Goal: Complete application form

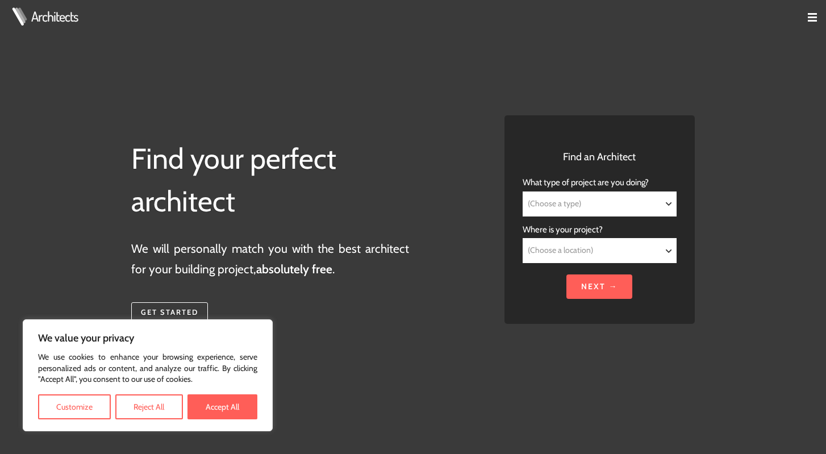
select select "Residential"
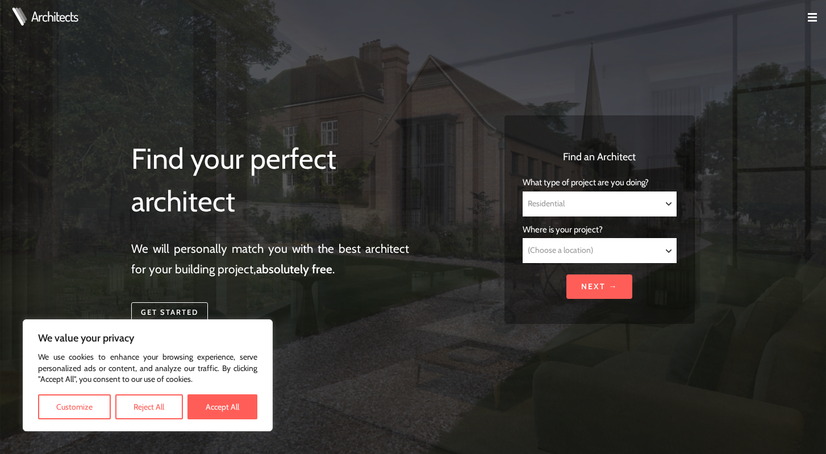
select select "Residential"
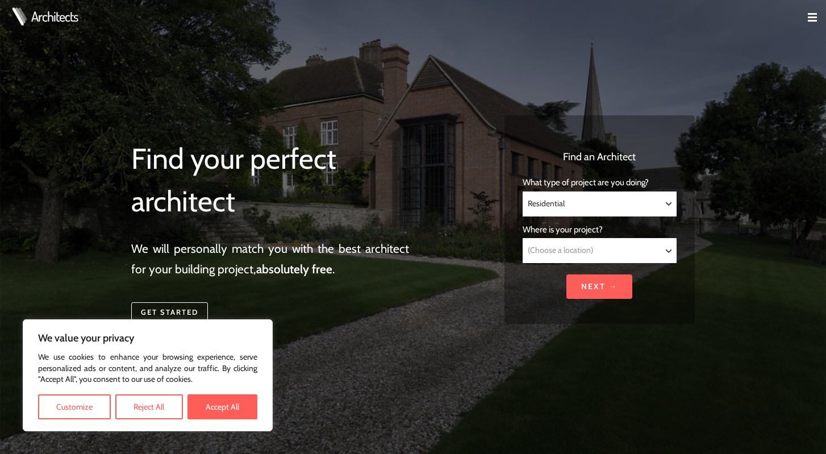
select select "London"
click at [578, 232] on span "Where is your project?" at bounding box center [562, 229] width 80 height 10
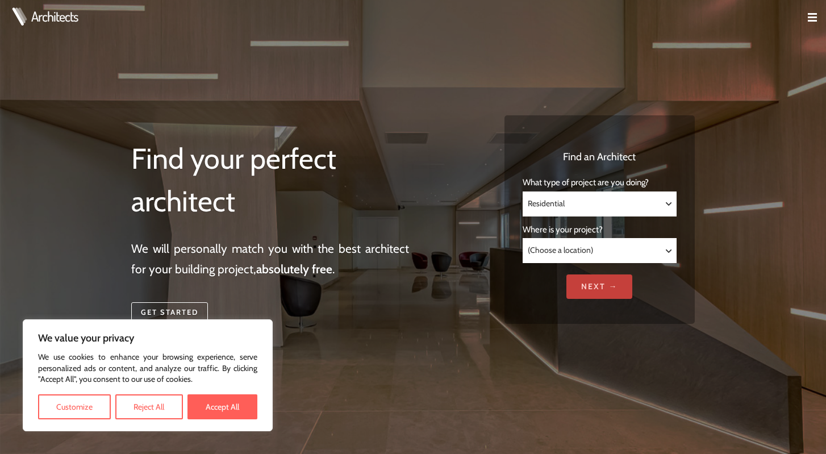
click at [620, 286] on input "Next →" at bounding box center [599, 286] width 66 height 24
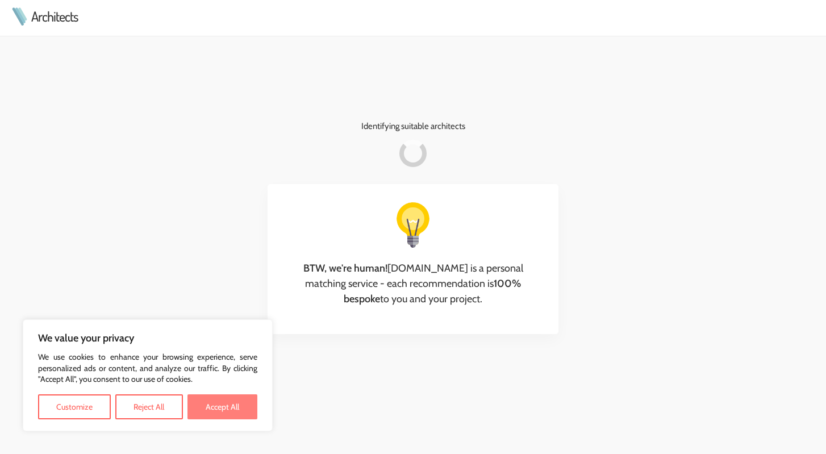
click at [227, 412] on button "Accept All" at bounding box center [222, 406] width 70 height 25
checkbox input "true"
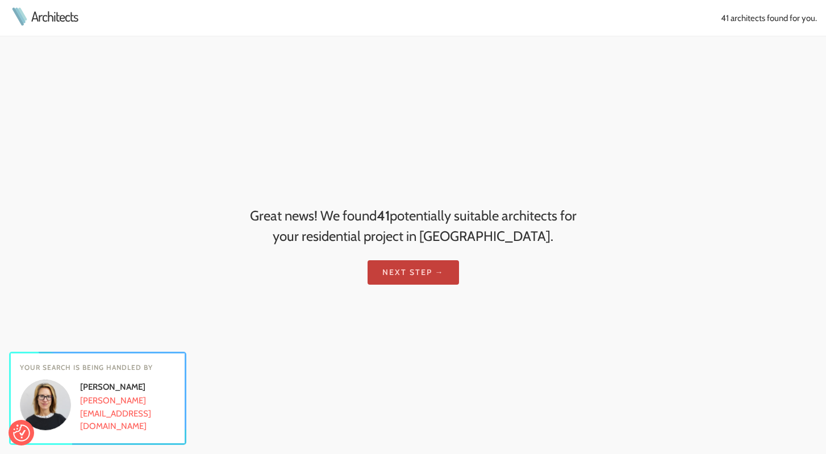
click at [412, 270] on link "Next step →" at bounding box center [412, 272] width 91 height 24
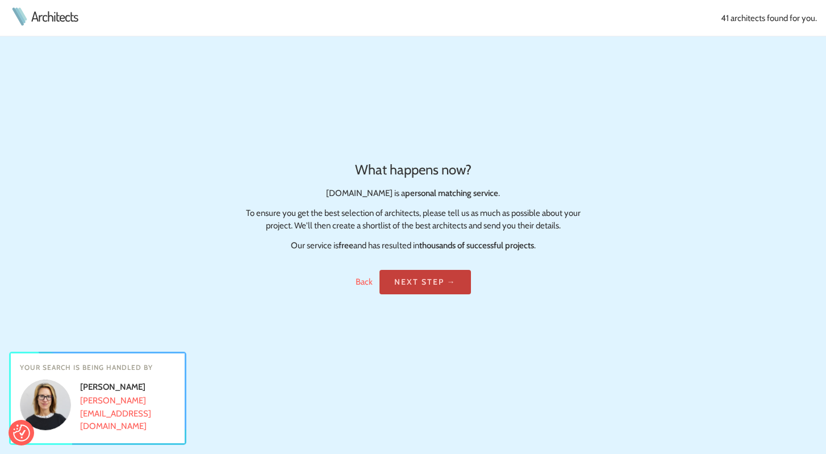
click at [442, 279] on link "Next step →" at bounding box center [424, 282] width 91 height 24
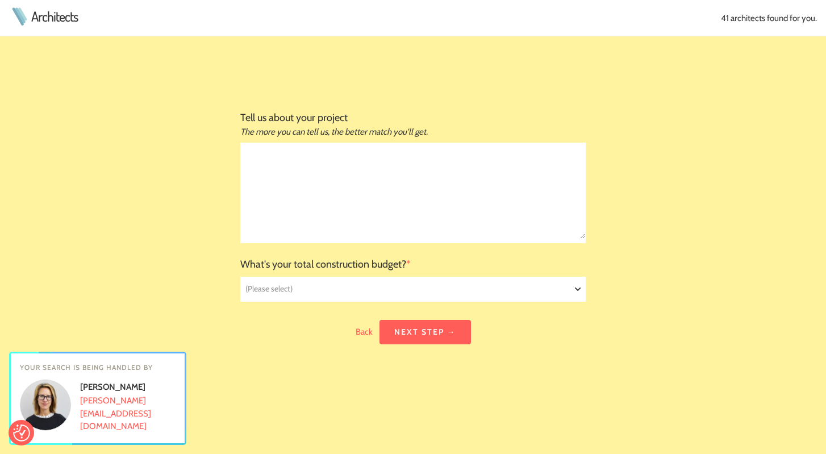
click at [453, 210] on textarea at bounding box center [413, 190] width 344 height 95
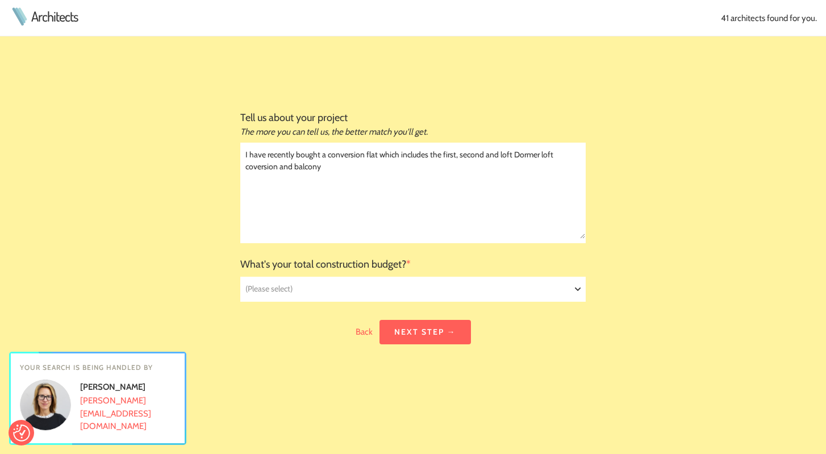
click at [457, 153] on textarea "I have recently bought a conversion flat which includes the first, second and l…" at bounding box center [413, 190] width 344 height 95
click at [489, 158] on textarea "I have recently bought a conversion flat which includes the first & second and …" at bounding box center [413, 190] width 344 height 95
click at [524, 153] on textarea "I have recently bought a conversion flat which includes the first & second floo…" at bounding box center [413, 190] width 344 height 95
click at [552, 157] on textarea "I have recently bought a conversion flat which includes the first & second floo…" at bounding box center [413, 190] width 344 height 95
click at [388, 165] on textarea "I have recently bought a conversion flat which includes the first & second floo…" at bounding box center [413, 190] width 344 height 95
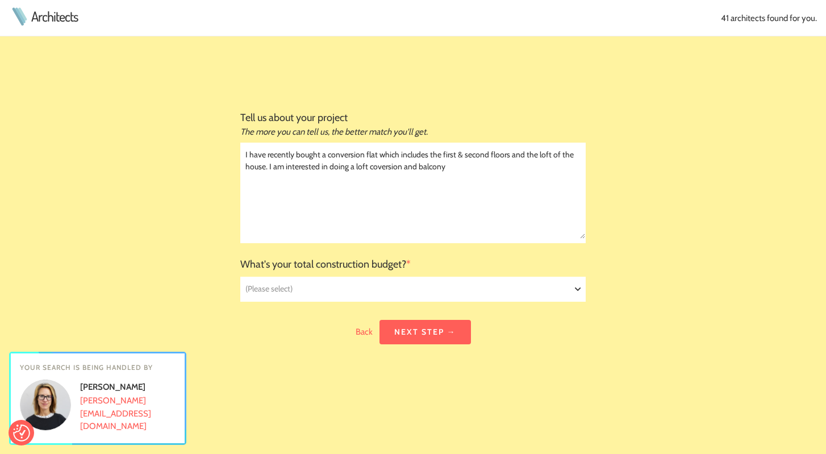
drag, startPoint x: 400, startPoint y: 165, endPoint x: 386, endPoint y: 167, distance: 14.3
click at [386, 167] on textarea "I have recently bought a conversion flat which includes the first & second floo…" at bounding box center [413, 190] width 344 height 95
click at [409, 165] on textarea "I have recently bought a conversion flat which includes the first & second floo…" at bounding box center [413, 190] width 344 height 95
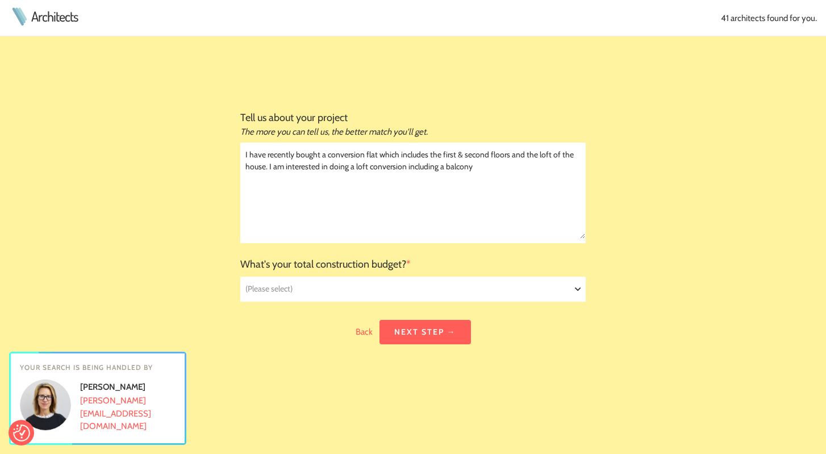
click at [409, 165] on textarea "I have recently bought a conversion flat which includes the first & second floo…" at bounding box center [413, 190] width 344 height 95
click at [413, 169] on textarea "I have recently bought a conversion flat which includes the first & second floo…" at bounding box center [413, 190] width 344 height 95
type textarea "I have recently bought a conversion flat which includes the first & second floo…"
select select "£150,000 - £250,000"
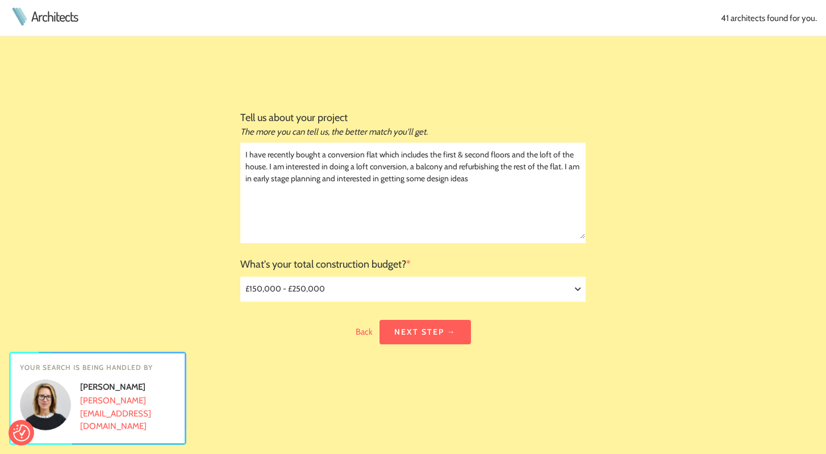
click at [348, 359] on div at bounding box center [412, 371] width 345 height 55
click at [336, 157] on textarea "I have recently bought a conversion flat which includes the first & second floo…" at bounding box center [413, 190] width 344 height 95
click at [342, 156] on textarea "I have recently bought a flat which includes the first & second floors and the …" at bounding box center [413, 190] width 344 height 95
click at [369, 190] on textarea "I have recently bought a conversion flat on Almeric Road in Battersea, which in…" at bounding box center [413, 190] width 344 height 95
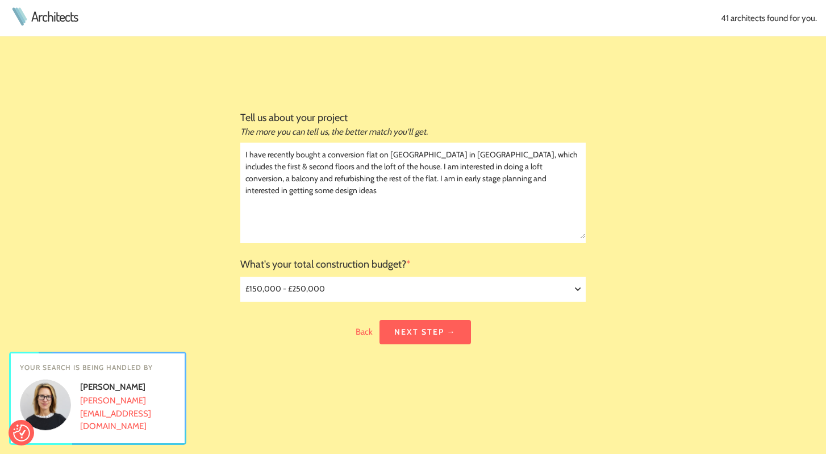
click at [360, 165] on textarea "I have recently bought a conversion flat on Almeric Road in Battersea, which in…" at bounding box center [413, 190] width 344 height 95
click at [379, 179] on textarea "I have recently bought a conversion flat on Almeric Road in Battersea, which in…" at bounding box center [413, 190] width 344 height 95
click at [365, 175] on textarea "I have recently bought a conversion flat on Almeric Road in Battersea, which in…" at bounding box center [413, 190] width 344 height 95
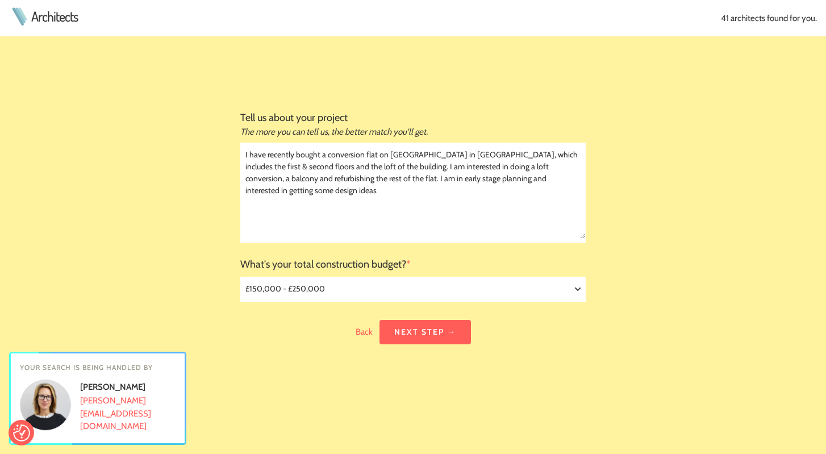
click at [369, 179] on textarea "I have recently bought a conversion flat on Almeric Road in Battersea, which in…" at bounding box center [413, 190] width 344 height 95
drag, startPoint x: 365, startPoint y: 179, endPoint x: 411, endPoint y: 180, distance: 46.0
click at [411, 180] on textarea "I have recently bought a conversion flat on Almeric Road in Battersea, which in…" at bounding box center [413, 190] width 344 height 95
click at [526, 163] on textarea "I have recently bought a conversion flat on Almeric Road in Battersea, which in…" at bounding box center [413, 190] width 344 height 95
type textarea "I have recently bought a conversion flat on Almeric Road in Battersea, which in…"
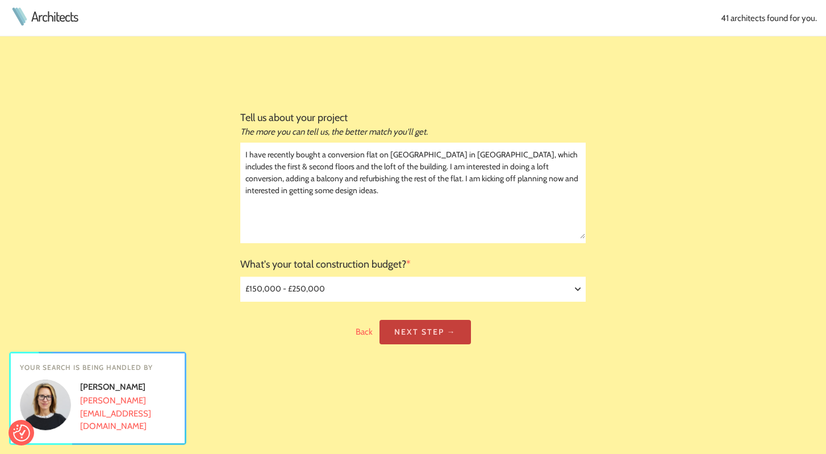
click at [398, 331] on link "Next step →" at bounding box center [424, 332] width 91 height 24
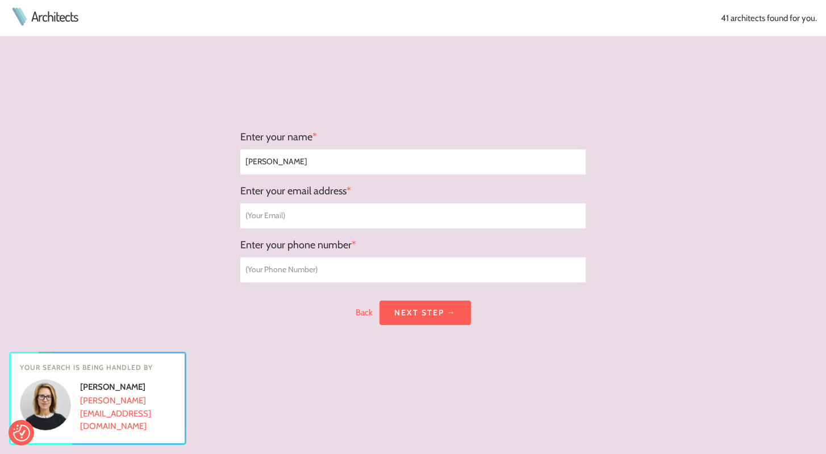
type input "Max Lawaczeck"
type input "mlawaczeck@gmail.com"
type input "+447429392656"
click at [420, 329] on div at bounding box center [412, 352] width 345 height 55
click at [426, 317] on link "Next step →" at bounding box center [424, 312] width 91 height 24
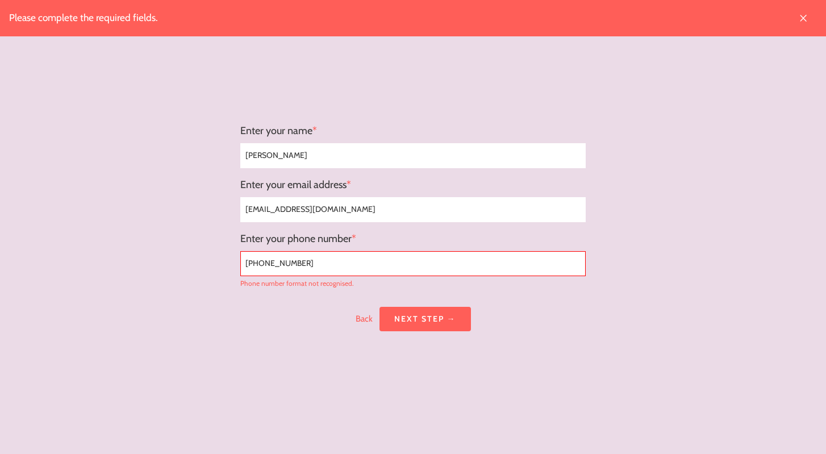
select select "£150,000 - £250,000"
drag, startPoint x: 258, startPoint y: 265, endPoint x: 174, endPoint y: 264, distance: 84.6
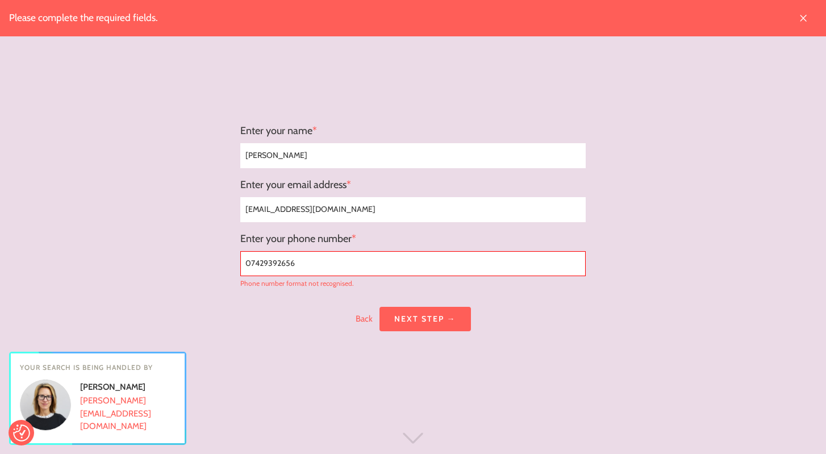
type input "07429392656"
click at [528, 337] on div at bounding box center [412, 358] width 345 height 55
click at [461, 319] on link "Next step →" at bounding box center [424, 319] width 91 height 24
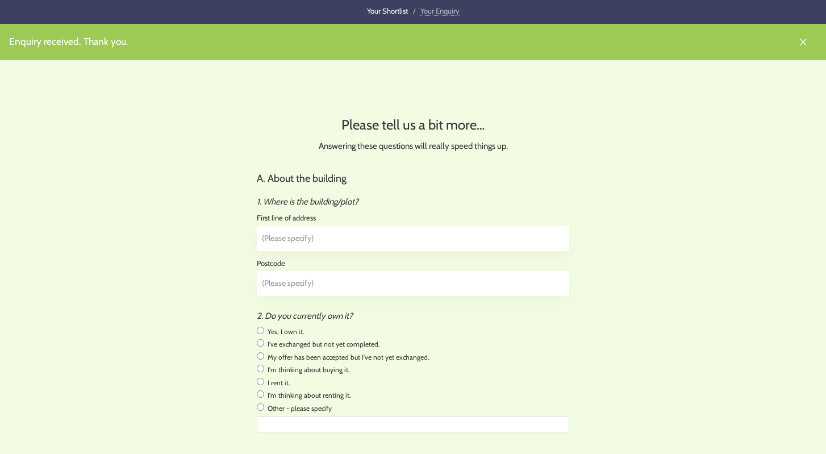
select select "sqm"
type input "Top Floor Flat, 4 Almeric Road"
type input "SW11 1HL"
click at [259, 329] on input "radio" at bounding box center [260, 330] width 7 height 7
radio input "true"
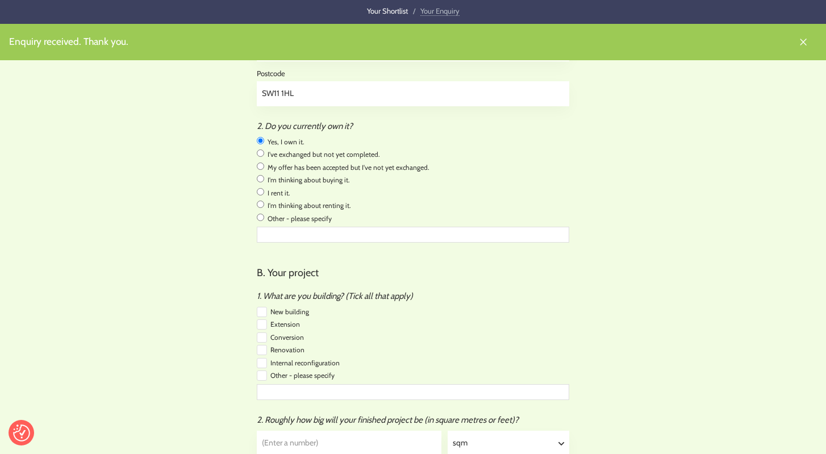
scroll to position [214, 0]
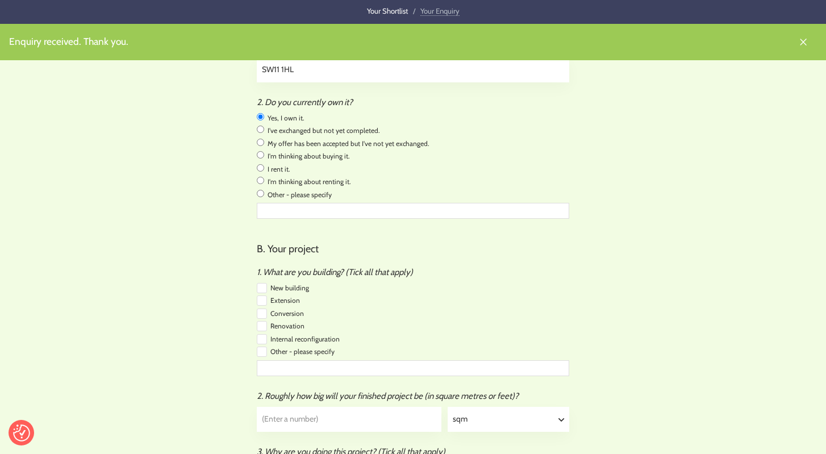
click at [264, 308] on input "checkbox" at bounding box center [262, 313] width 10 height 10
checkbox input "true"
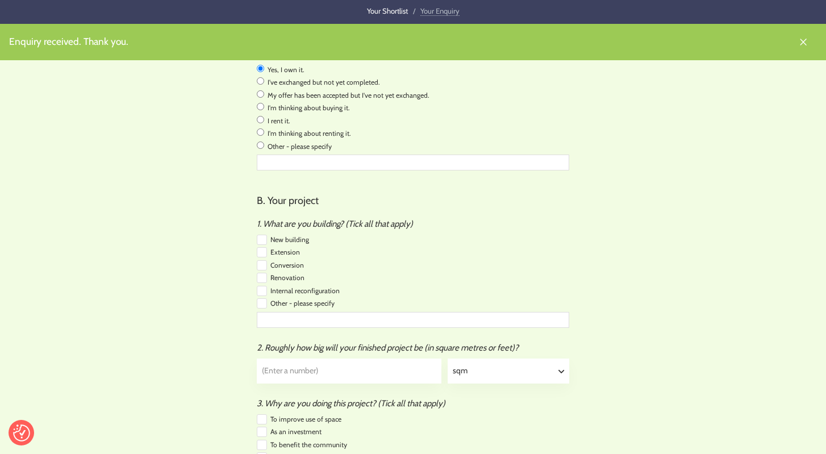
scroll to position [273, 0]
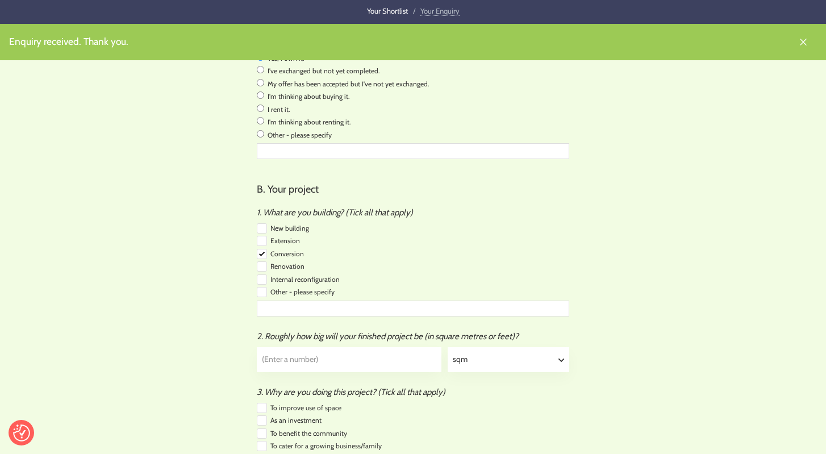
click at [263, 261] on input "checkbox" at bounding box center [262, 266] width 10 height 10
checkbox input "true"
click at [262, 275] on input "checkbox" at bounding box center [262, 279] width 10 height 10
checkbox input "true"
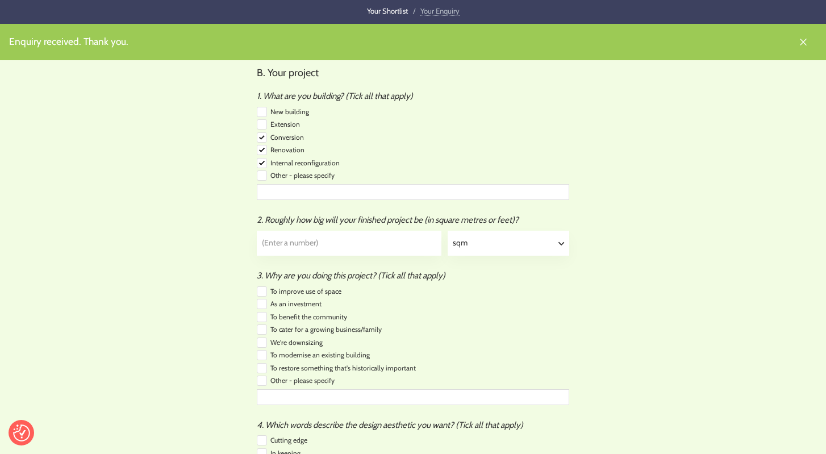
scroll to position [388, 0]
click at [260, 173] on input "checkbox" at bounding box center [262, 177] width 10 height 10
checkbox input "true"
click at [261, 185] on input "text" at bounding box center [413, 193] width 312 height 16
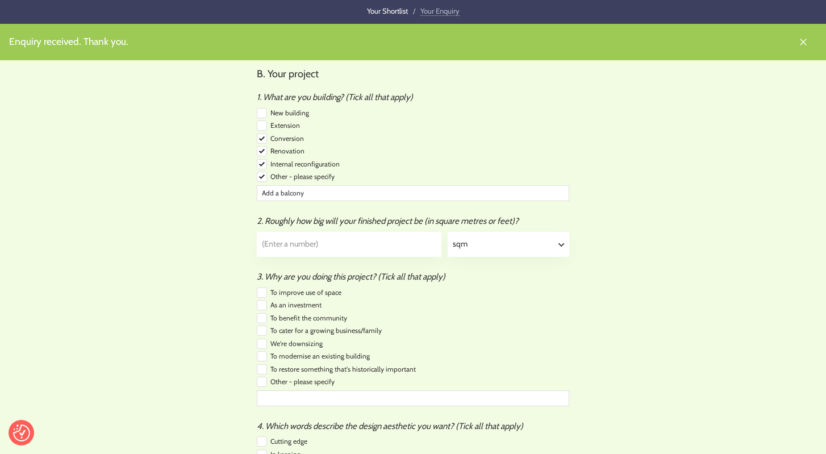
type input "Add a balcony"
click at [397, 238] on input "text" at bounding box center [348, 244] width 183 height 24
type input "1300"
select select "sqft"
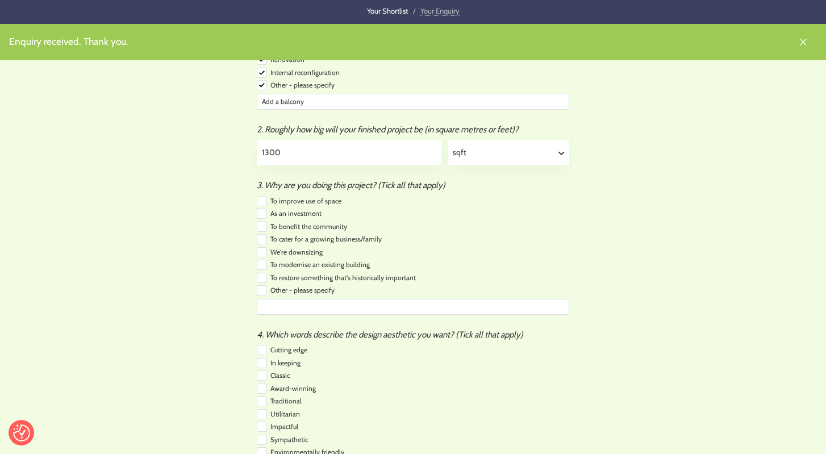
scroll to position [482, 0]
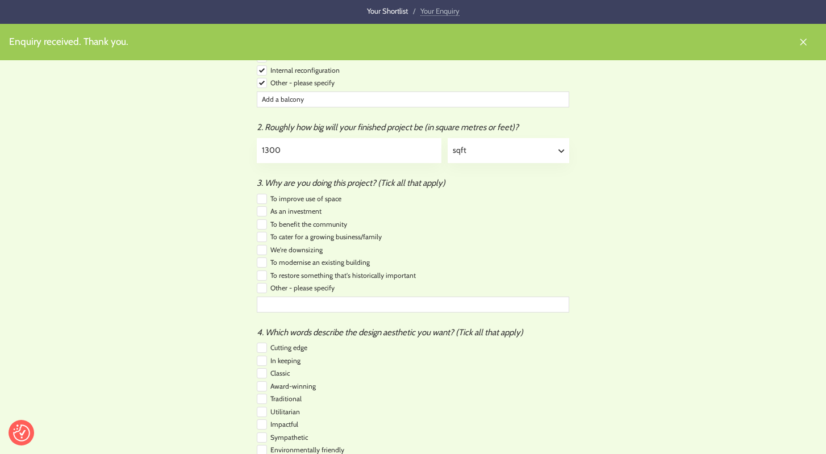
click at [260, 195] on input "checkbox" at bounding box center [262, 199] width 10 height 10
checkbox input "true"
click at [259, 206] on input "checkbox" at bounding box center [262, 211] width 10 height 10
checkbox input "true"
click at [261, 257] on input "checkbox" at bounding box center [262, 262] width 10 height 10
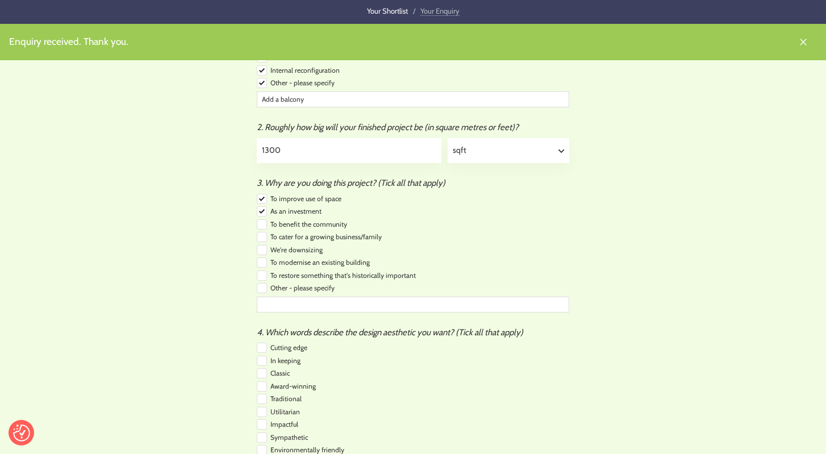
checkbox input "true"
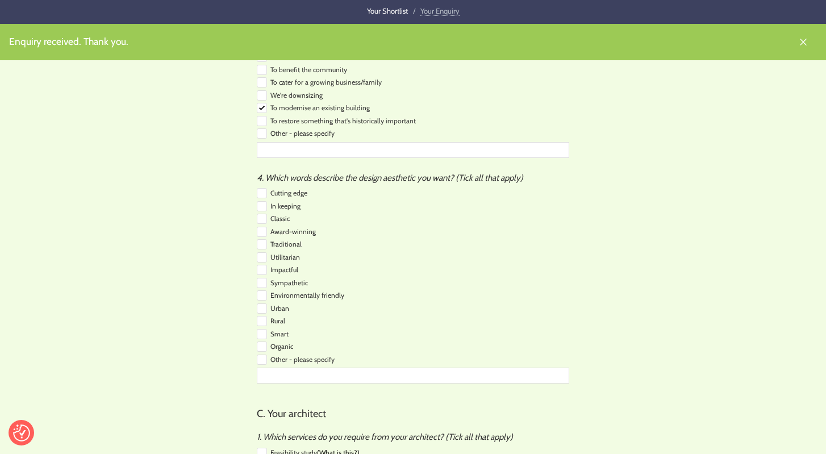
scroll to position [657, 0]
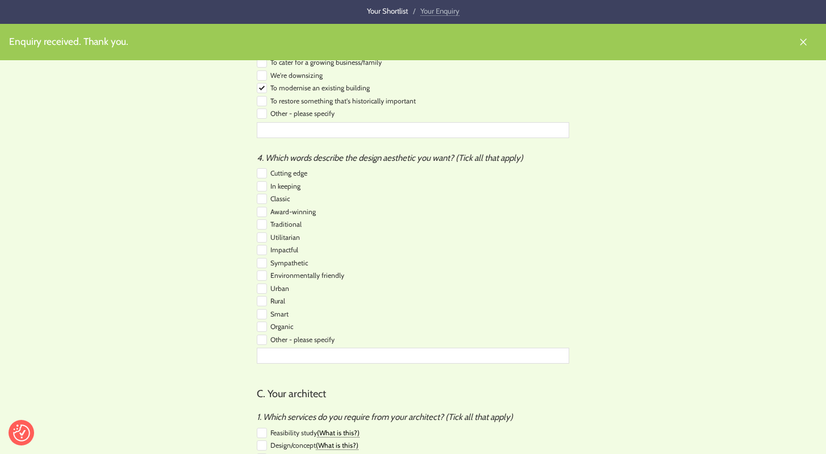
click at [261, 194] on input "checkbox" at bounding box center [262, 199] width 10 height 10
checkbox input "true"
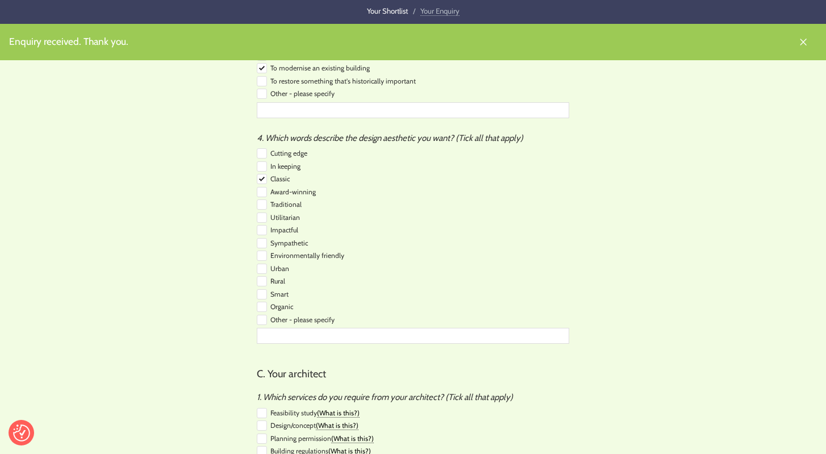
click at [261, 212] on input "checkbox" at bounding box center [262, 217] width 10 height 10
checkbox input "false"
click at [237, 216] on div "Enquiry received. Thank you. Please tell us a bit more… Answering these questio…" at bounding box center [413, 251] width 582 height 1808
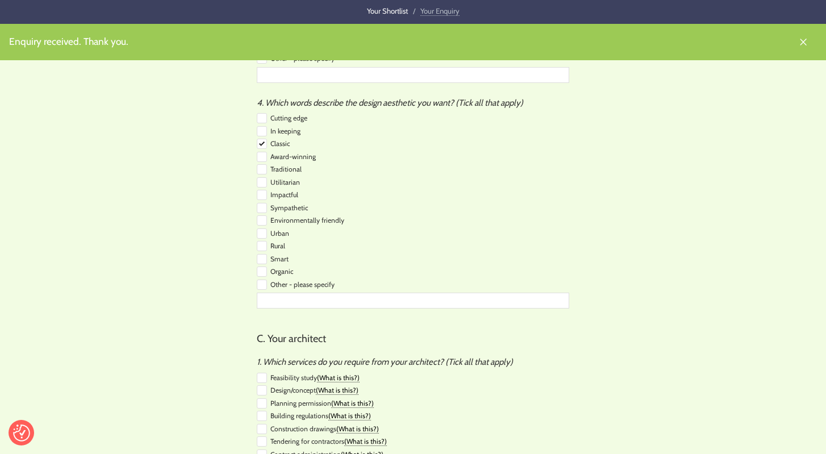
scroll to position [724, 0]
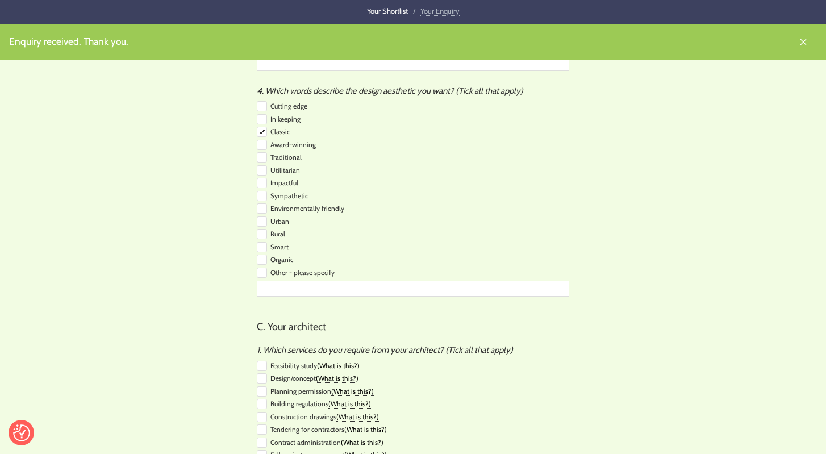
click at [283, 166] on span "Utilitarian" at bounding box center [285, 170] width 30 height 9
copy span "Utilitarian"
click at [72, 141] on div "Enquiry received. Thank you. Please tell us a bit more… Answering these questio…" at bounding box center [413, 193] width 826 height 1786
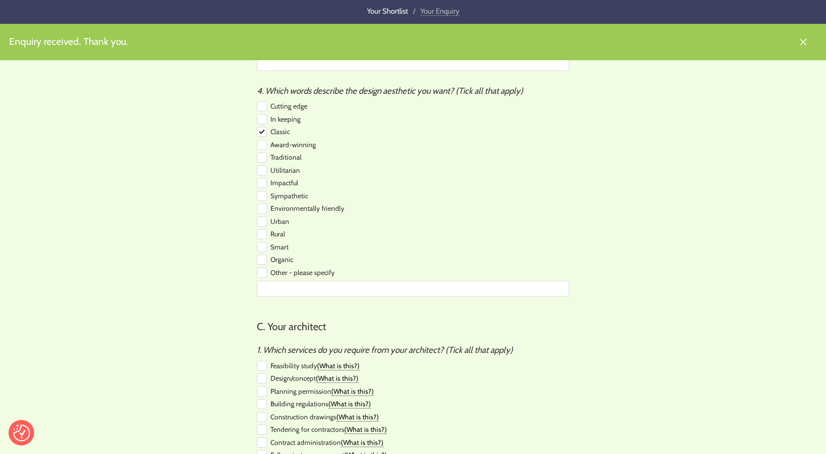
click at [94, 172] on div "Enquiry received. Thank you. Please tell us a bit more… Answering these questio…" at bounding box center [413, 193] width 826 height 1786
click at [106, 216] on div "Enquiry received. Thank you. Please tell us a bit more… Answering these questio…" at bounding box center [413, 193] width 826 height 1786
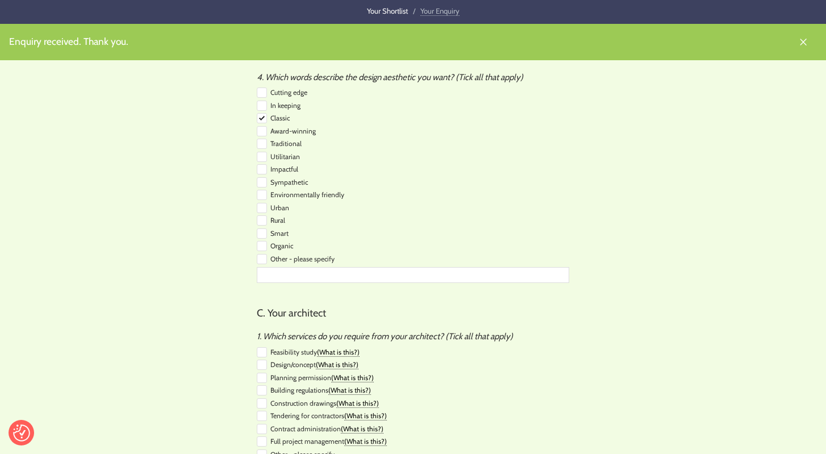
scroll to position [729, 0]
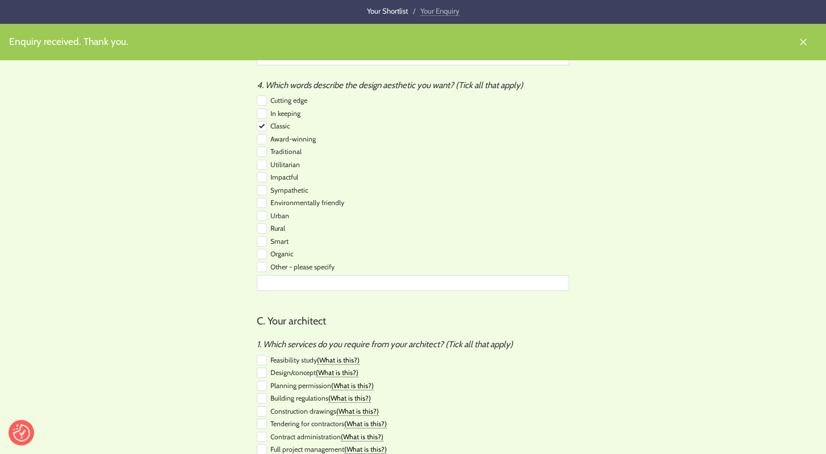
click at [258, 236] on input "checkbox" at bounding box center [262, 241] width 10 height 10
checkbox input "true"
click at [221, 270] on div "Enquiry received. Thank you. Please tell us a bit more… Answering these questio…" at bounding box center [413, 199] width 582 height 1808
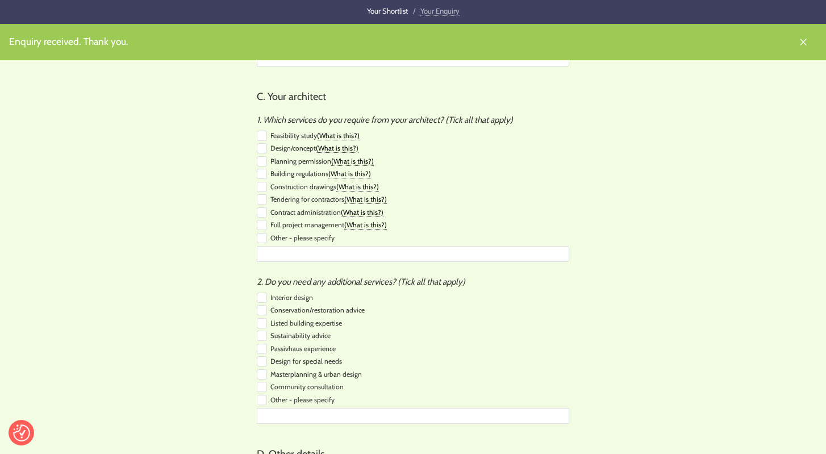
scroll to position [955, 0]
click at [342, 129] on link "(What is this?)" at bounding box center [338, 133] width 43 height 9
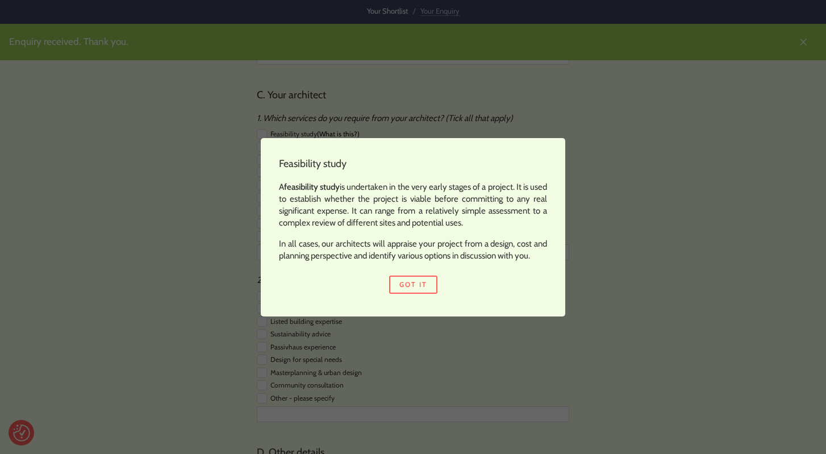
click at [151, 193] on div "Feasibility study A feasibility study is undertaken in the very early stages of…" at bounding box center [413, 227] width 826 height 454
click at [192, 179] on div "Feasibility study A feasibility study is undertaken in the very early stages of…" at bounding box center [413, 227] width 826 height 454
click at [431, 292] on link "Got it" at bounding box center [413, 284] width 48 height 18
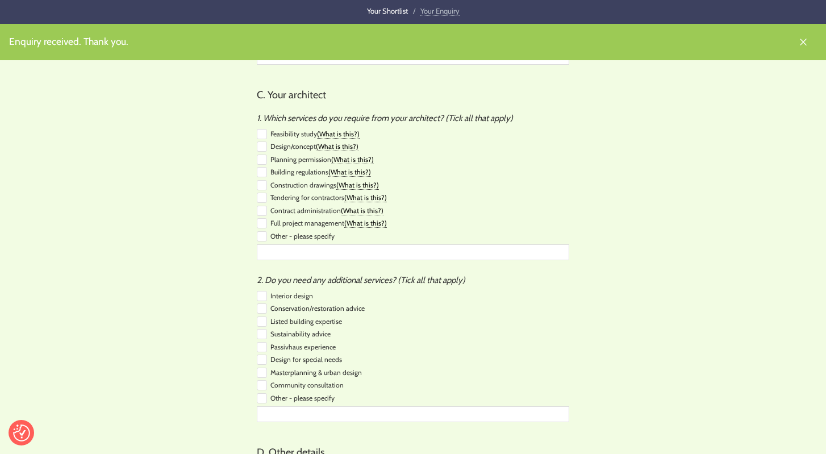
click at [260, 129] on input "checkbox" at bounding box center [262, 134] width 10 height 10
checkbox input "true"
click at [260, 141] on input "checkbox" at bounding box center [262, 146] width 10 height 10
checkbox input "true"
click at [258, 154] on input "checkbox" at bounding box center [262, 159] width 10 height 10
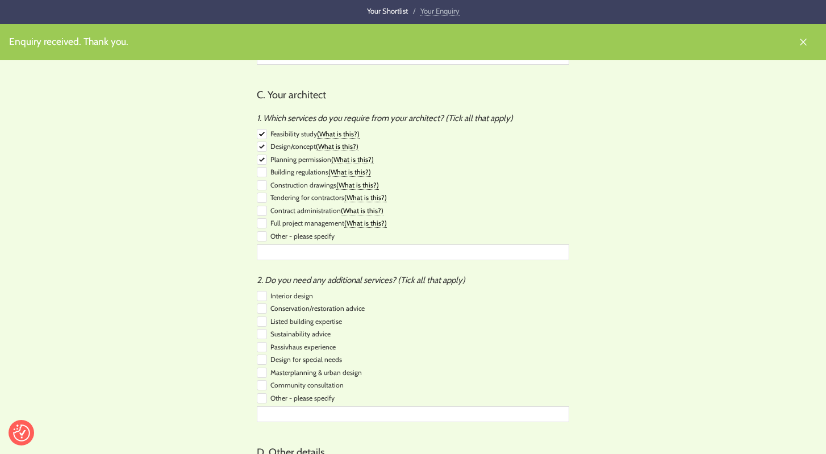
click at [260, 154] on input "checkbox" at bounding box center [262, 159] width 10 height 10
checkbox input "false"
click at [262, 141] on input "checkbox" at bounding box center [262, 146] width 10 height 10
click at [258, 141] on input "checkbox" at bounding box center [262, 146] width 10 height 10
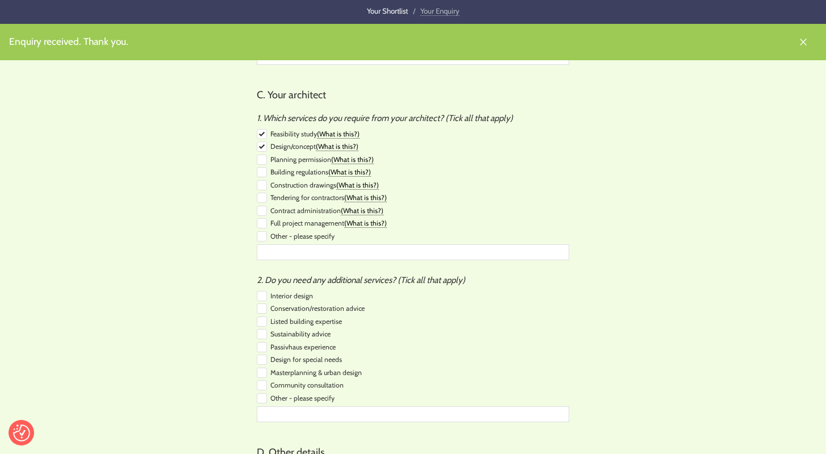
click at [259, 141] on input "checkbox" at bounding box center [262, 146] width 10 height 10
checkbox input "true"
click at [260, 154] on input "checkbox" at bounding box center [262, 159] width 10 height 10
checkbox input "true"
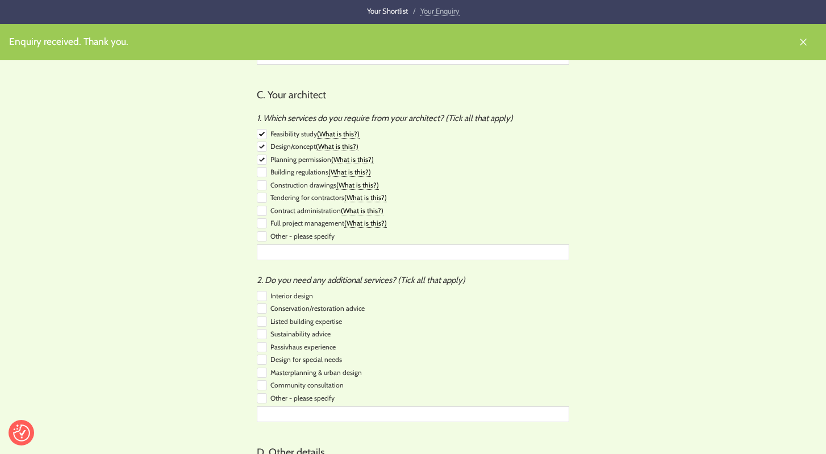
click at [260, 167] on input "checkbox" at bounding box center [262, 172] width 10 height 10
checkbox input "false"
click at [264, 154] on input "checkbox" at bounding box center [262, 159] width 10 height 10
checkbox input "false"
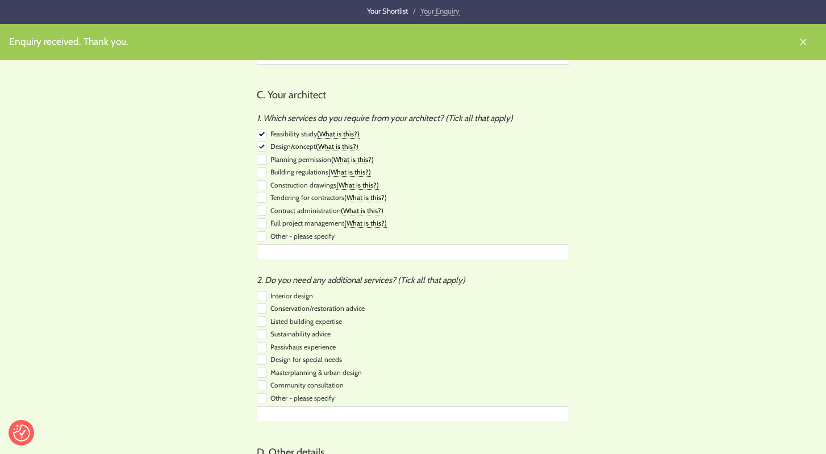
click at [263, 141] on input "checkbox" at bounding box center [262, 146] width 10 height 10
checkbox input "false"
click at [263, 129] on input "checkbox" at bounding box center [262, 134] width 10 height 10
checkbox input "false"
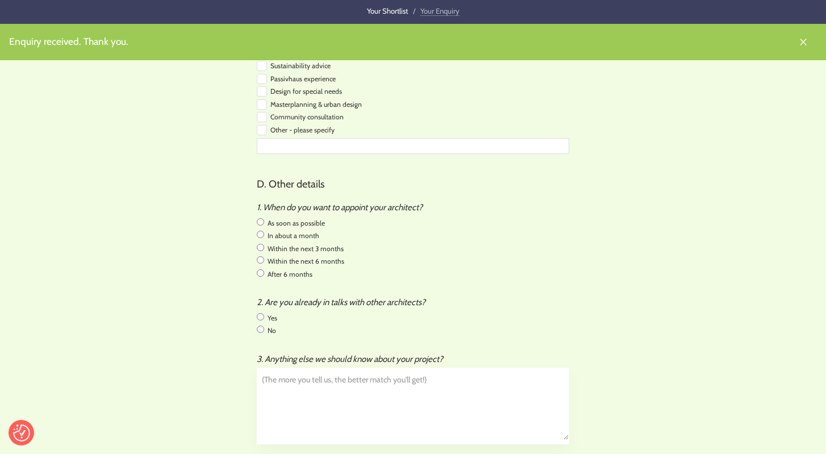
scroll to position [1224, 0]
click at [260, 218] on input "radio" at bounding box center [260, 221] width 7 height 7
radio input "true"
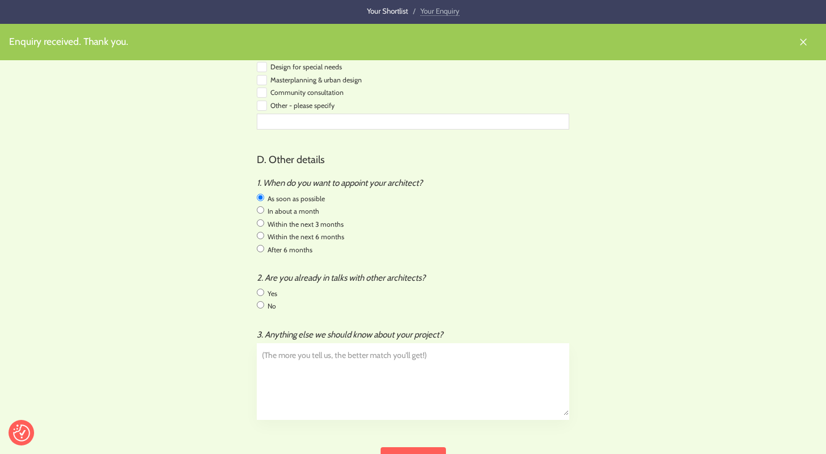
scroll to position [1269, 0]
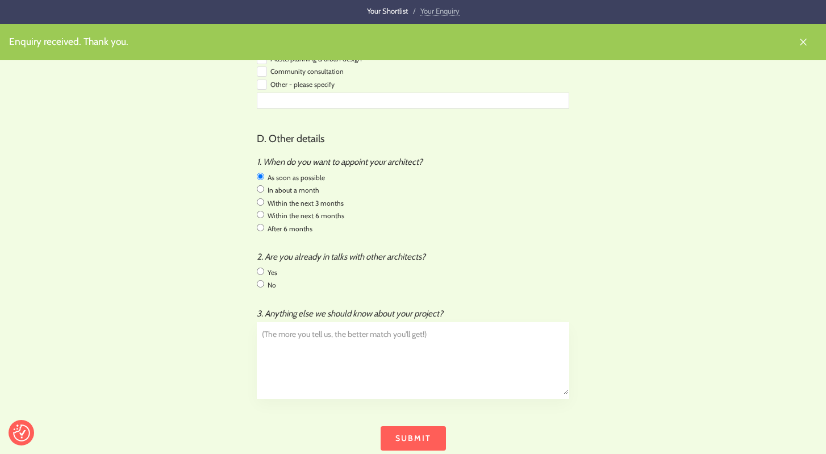
click at [260, 280] on input "radio" at bounding box center [260, 283] width 7 height 7
radio input "true"
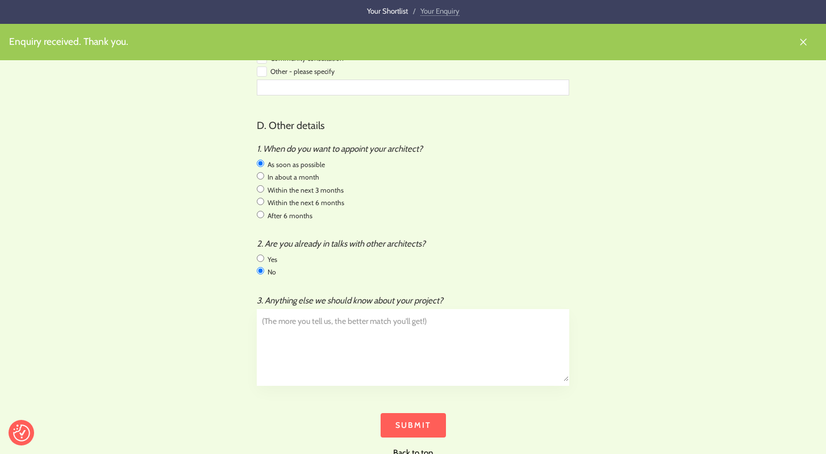
scroll to position [1293, 0]
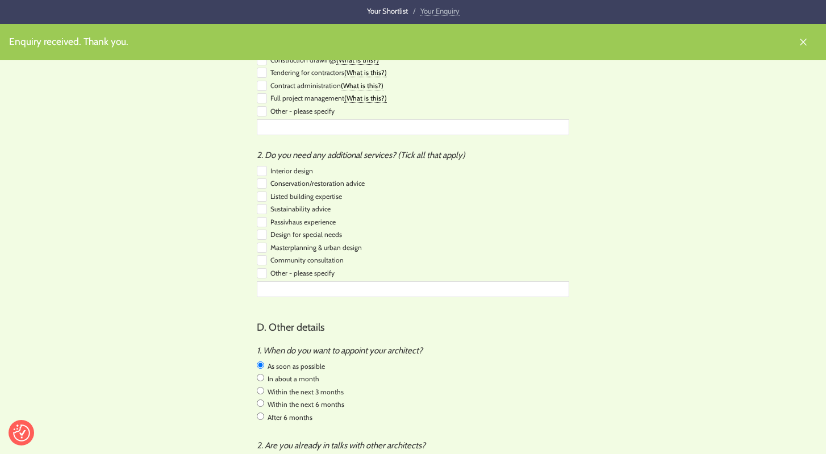
scroll to position [1060, 0]
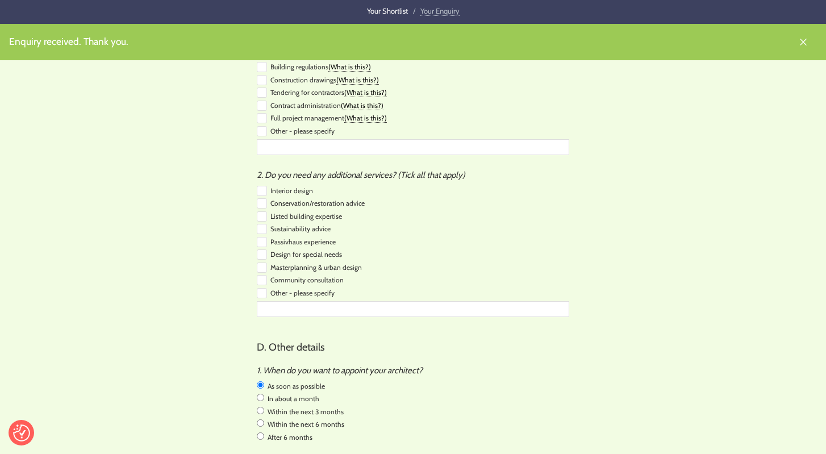
click at [262, 186] on input "checkbox" at bounding box center [262, 191] width 10 height 10
checkbox input "false"
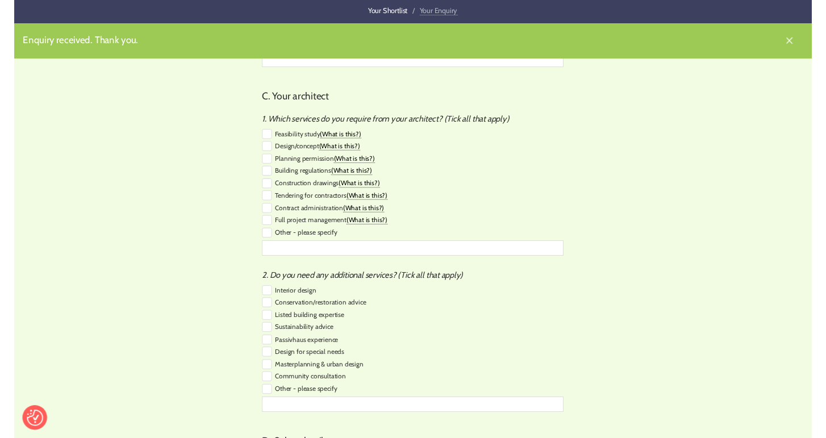
scroll to position [951, 0]
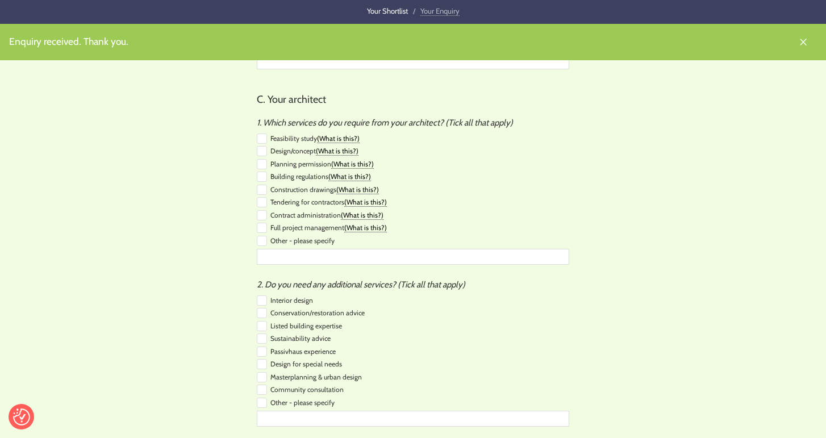
click at [263, 133] on input "checkbox" at bounding box center [262, 138] width 10 height 10
checkbox input "true"
click at [264, 146] on input "checkbox" at bounding box center [262, 151] width 10 height 10
checkbox input "true"
click at [262, 159] on input "checkbox" at bounding box center [262, 164] width 10 height 10
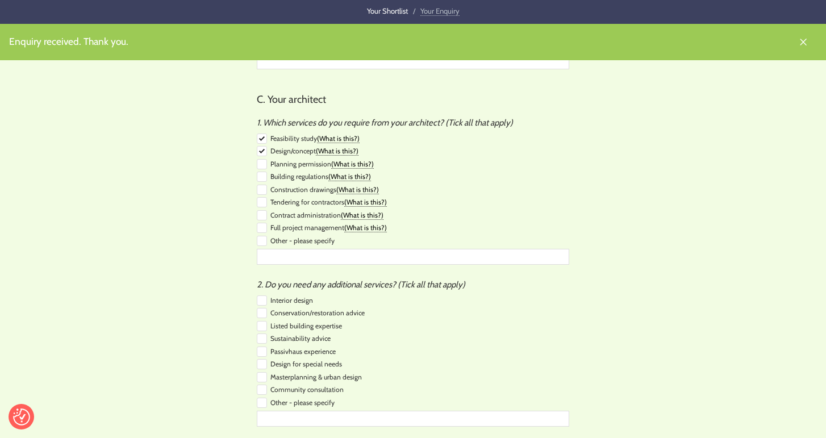
checkbox input "true"
click at [260, 172] on input "checkbox" at bounding box center [262, 177] width 10 height 10
checkbox input "true"
click at [257, 185] on input "checkbox" at bounding box center [262, 190] width 10 height 10
checkbox input "true"
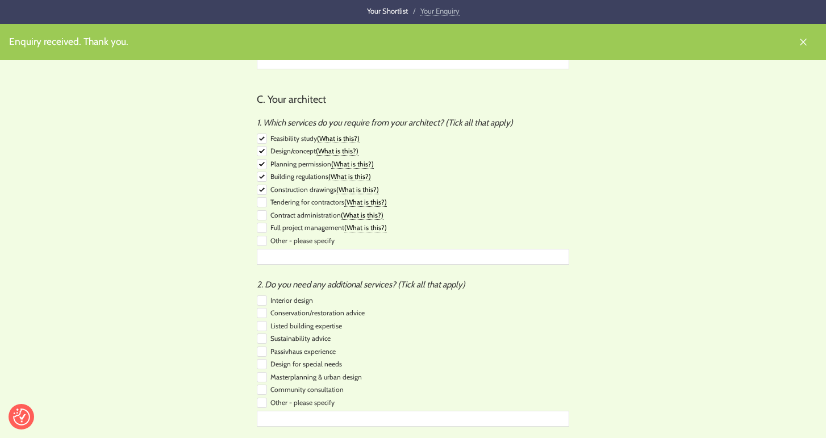
click at [261, 197] on input "checkbox" at bounding box center [262, 202] width 10 height 10
checkbox input "true"
click at [373, 211] on link "(What is this?)" at bounding box center [362, 215] width 43 height 9
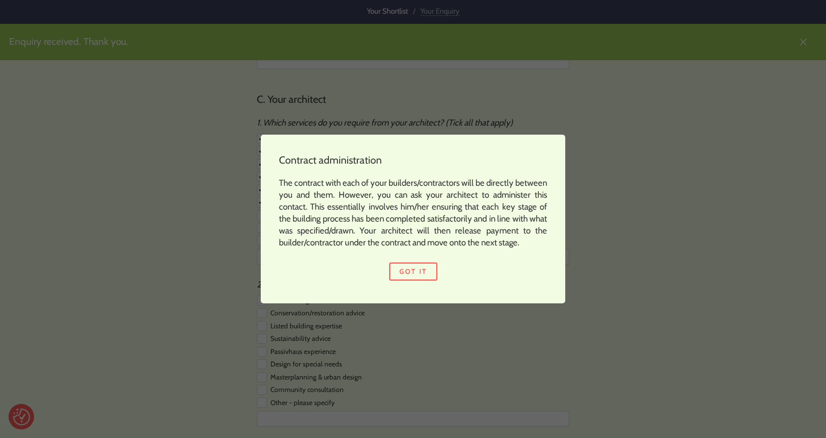
click at [191, 243] on div "Contract administration The contract with each of your builders/contractors wil…" at bounding box center [413, 219] width 826 height 438
click at [424, 270] on link "Got it" at bounding box center [413, 271] width 48 height 18
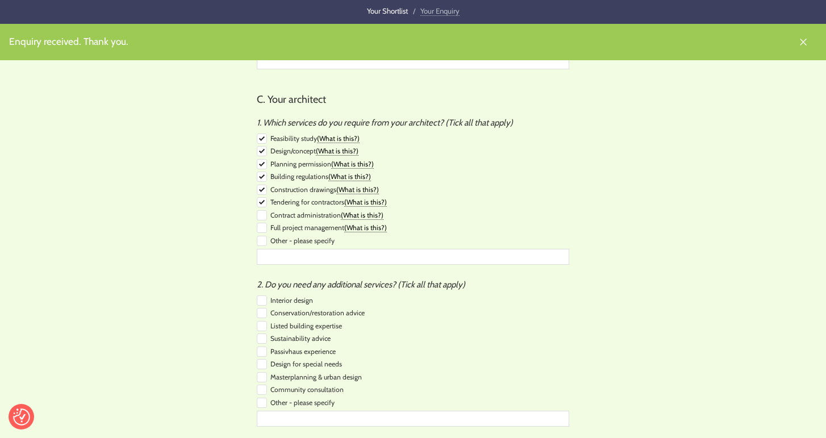
click at [262, 210] on input "checkbox" at bounding box center [262, 215] width 10 height 10
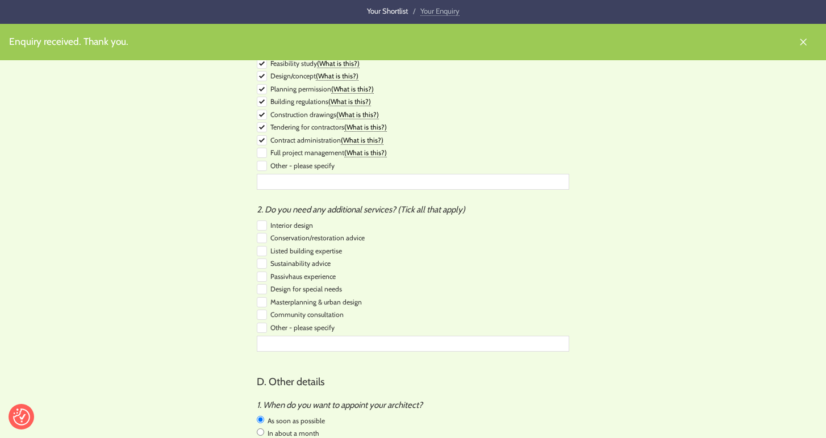
scroll to position [1026, 0]
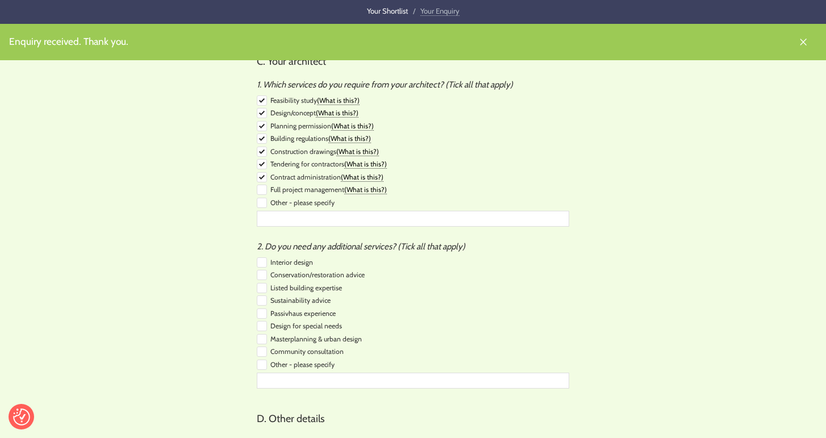
click at [262, 172] on input "checkbox" at bounding box center [262, 177] width 10 height 10
checkbox input "false"
click at [262, 159] on input "checkbox" at bounding box center [262, 164] width 10 height 10
checkbox input "false"
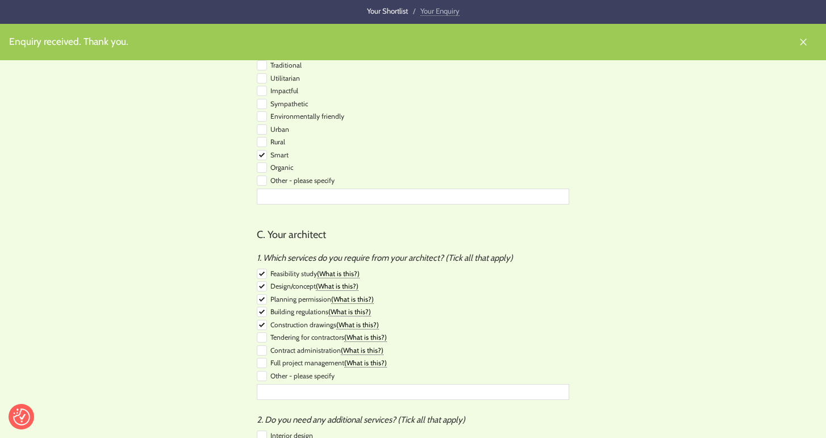
scroll to position [815, 0]
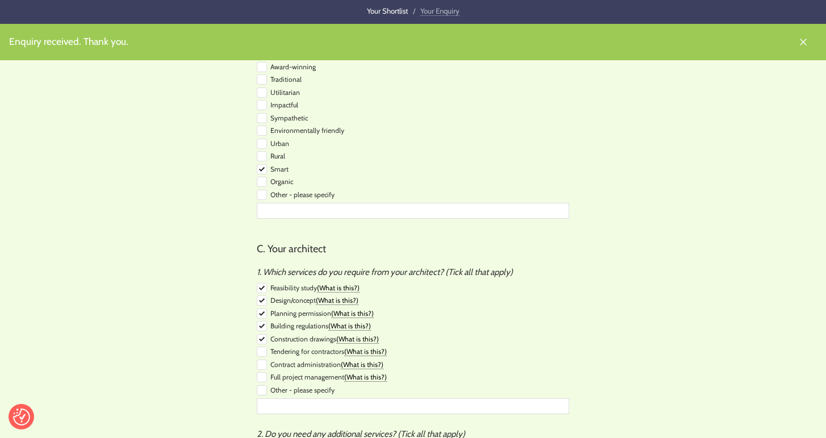
click at [704, 198] on div "Enquiry received. Thank you. Please tell us a bit more… Answering these questio…" at bounding box center [413, 116] width 826 height 1786
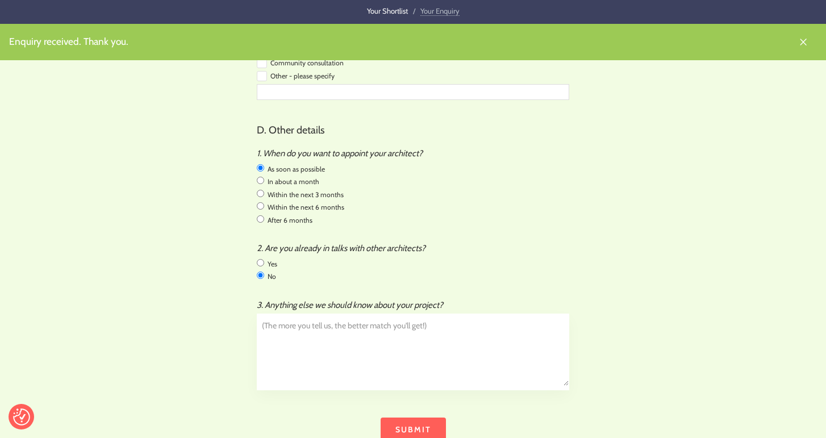
scroll to position [1305, 0]
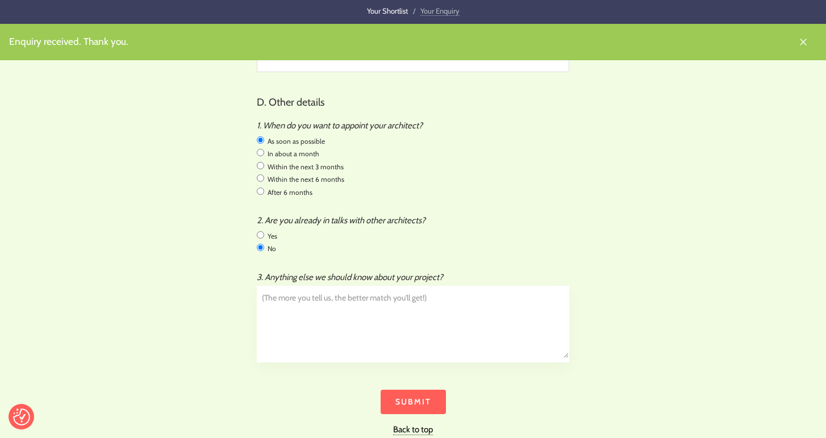
click at [259, 231] on input "radio" at bounding box center [260, 234] width 7 height 7
radio input "true"
click at [262, 244] on input "radio" at bounding box center [260, 247] width 7 height 7
radio input "true"
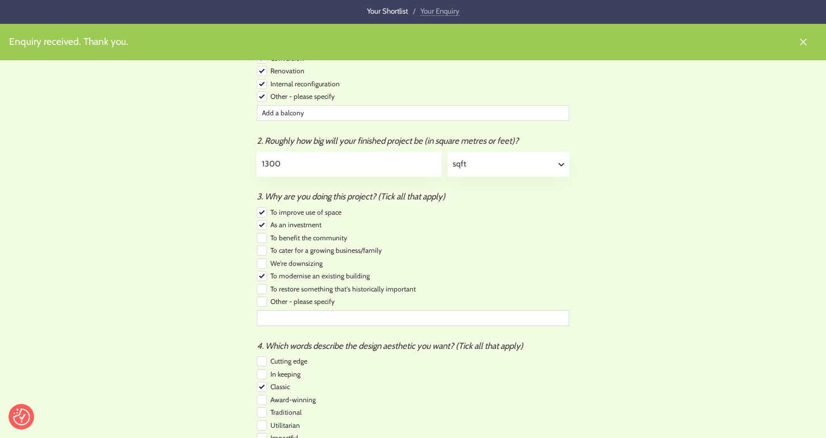
scroll to position [469, 0]
click at [327, 166] on input "1300" at bounding box center [348, 164] width 183 height 24
drag, startPoint x: 281, startPoint y: 158, endPoint x: 413, endPoint y: 158, distance: 132.9
click at [411, 158] on input "1300-1400" at bounding box center [348, 164] width 183 height 24
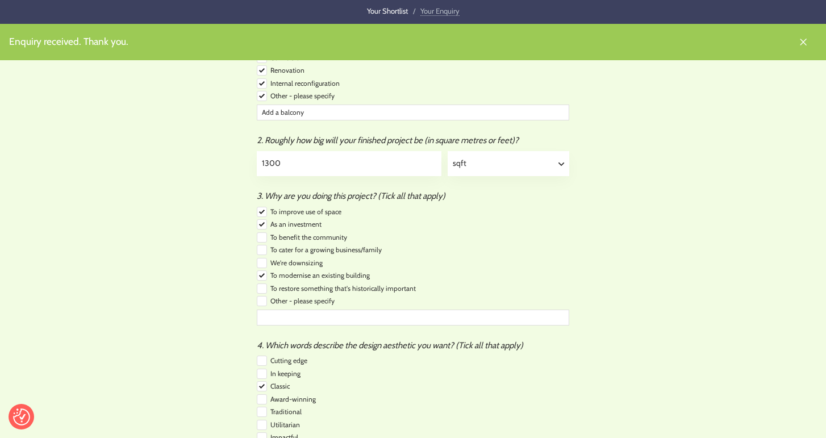
type input "1300"
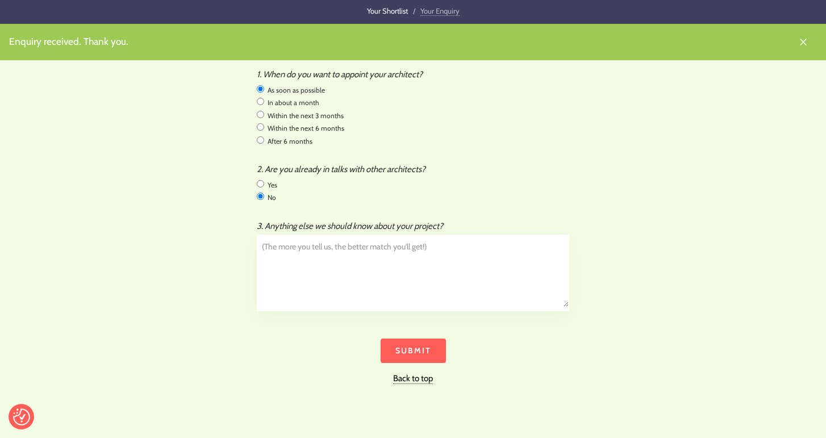
scroll to position [1357, 0]
click at [435, 338] on input "Submit" at bounding box center [413, 350] width 65 height 24
